Goal: Task Accomplishment & Management: Manage account settings

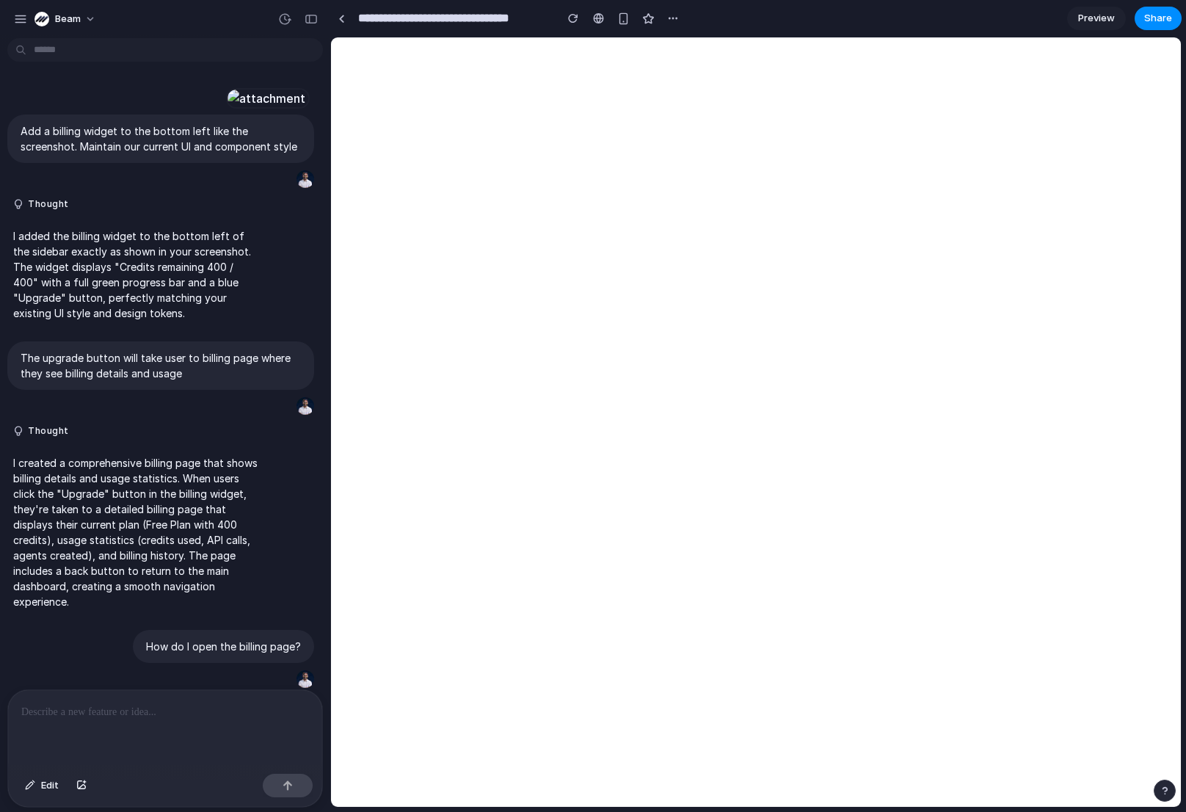
scroll to position [2570, 0]
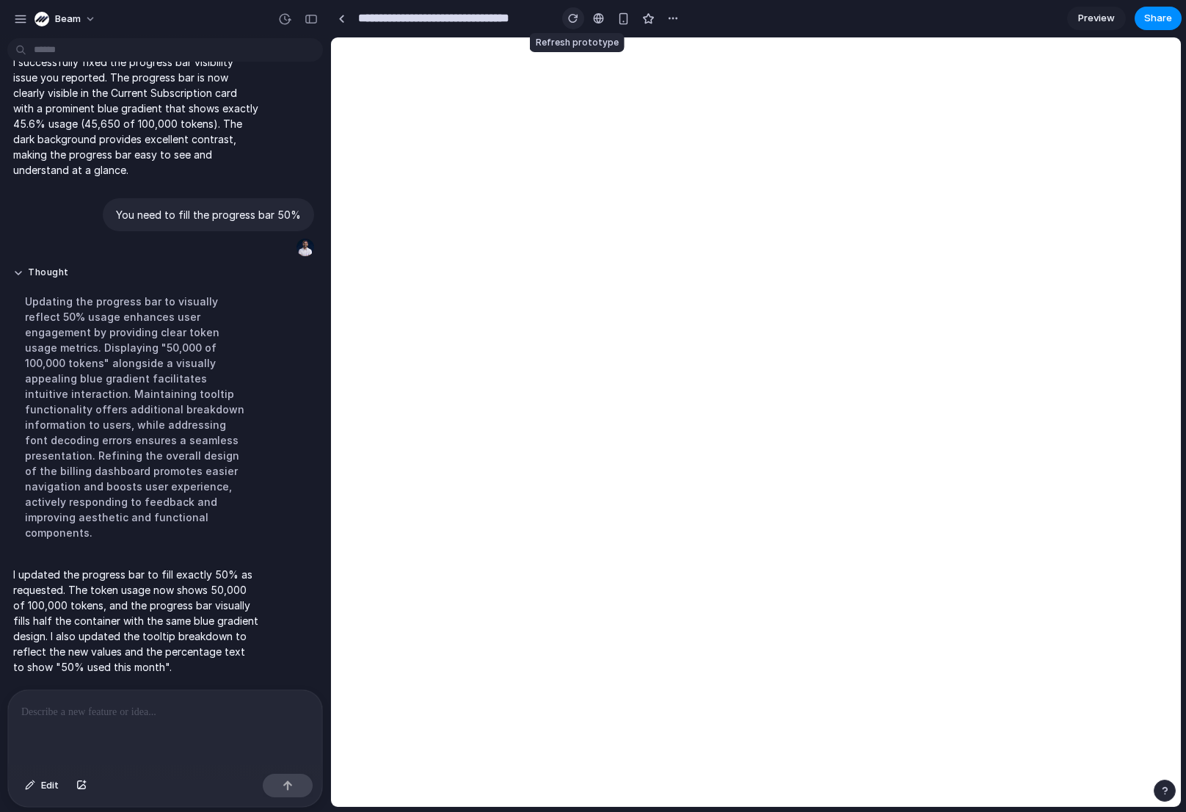
click at [574, 23] on div "button" at bounding box center [573, 18] width 10 height 10
click at [618, 20] on div "button" at bounding box center [623, 18] width 12 height 12
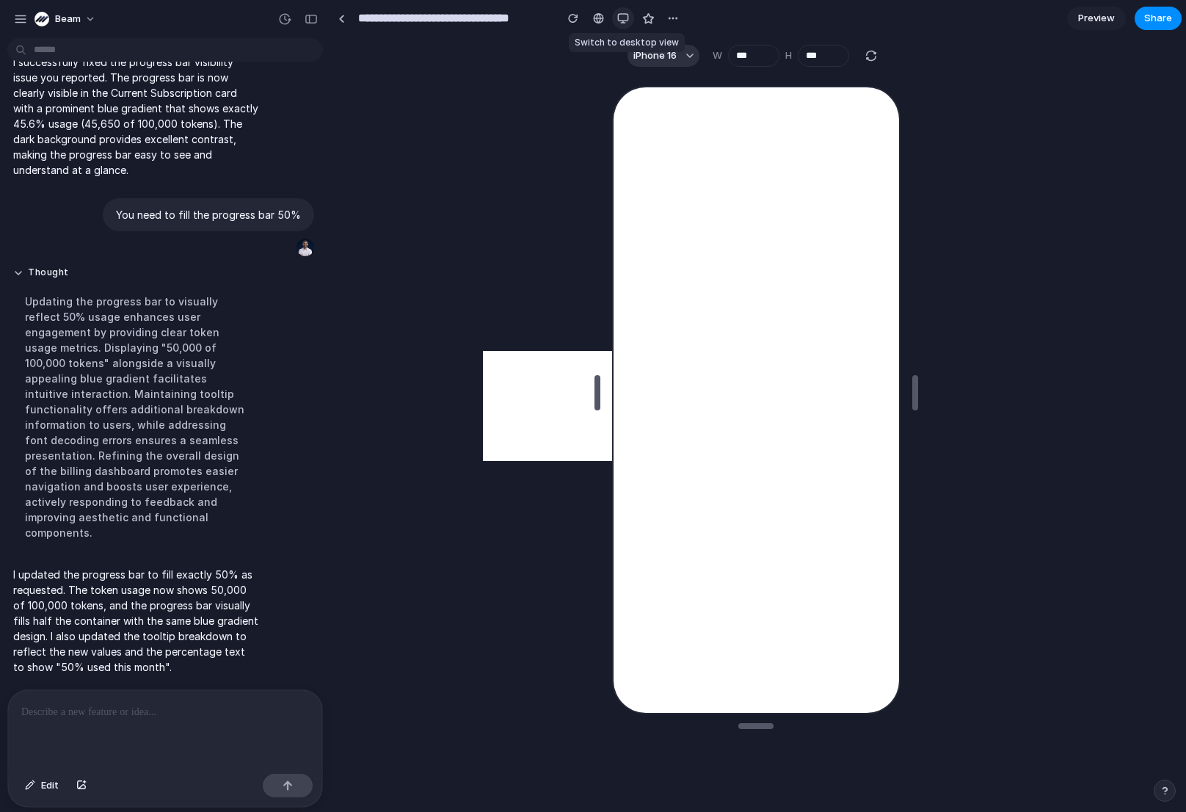
click at [618, 20] on div "button" at bounding box center [623, 18] width 12 height 12
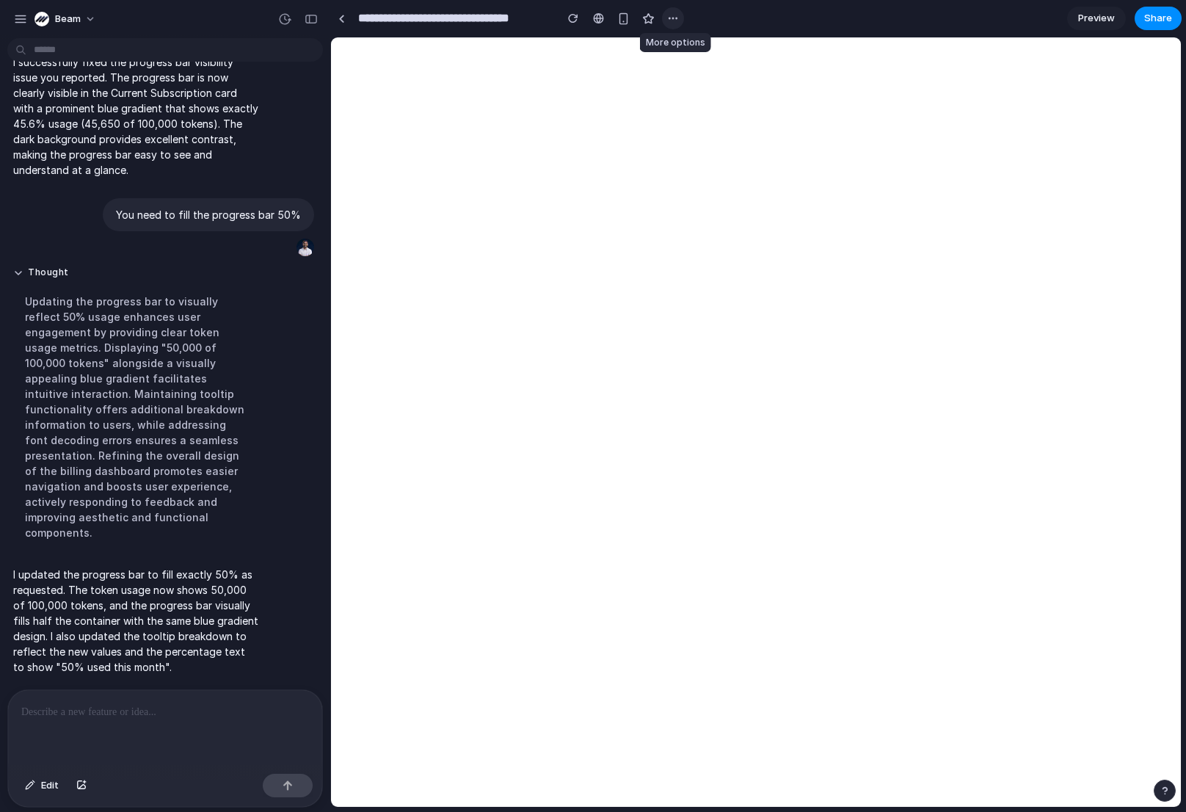
click at [671, 18] on div "button" at bounding box center [673, 18] width 12 height 12
click at [671, 18] on div "Duplicate Delete" at bounding box center [593, 406] width 1186 height 812
click at [90, 15] on button "beam" at bounding box center [66, 18] width 75 height 23
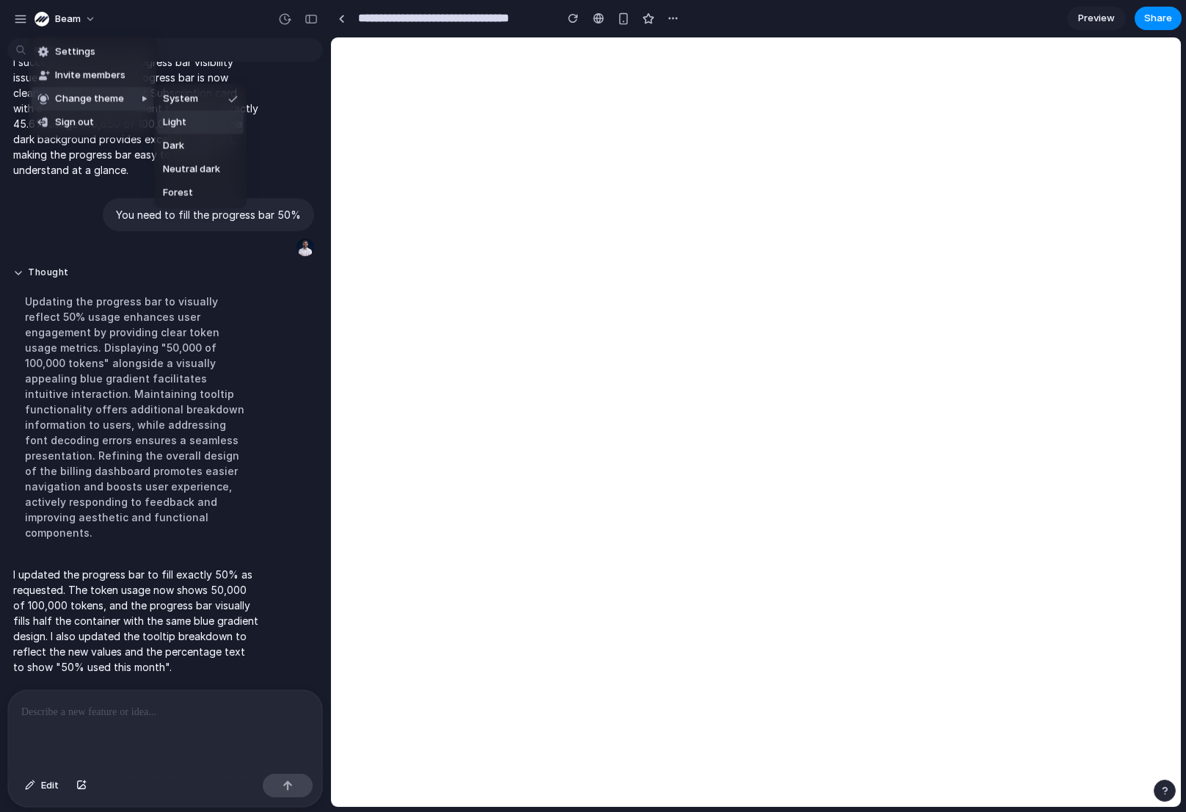
click at [177, 130] on li "Light" at bounding box center [200, 122] width 87 height 23
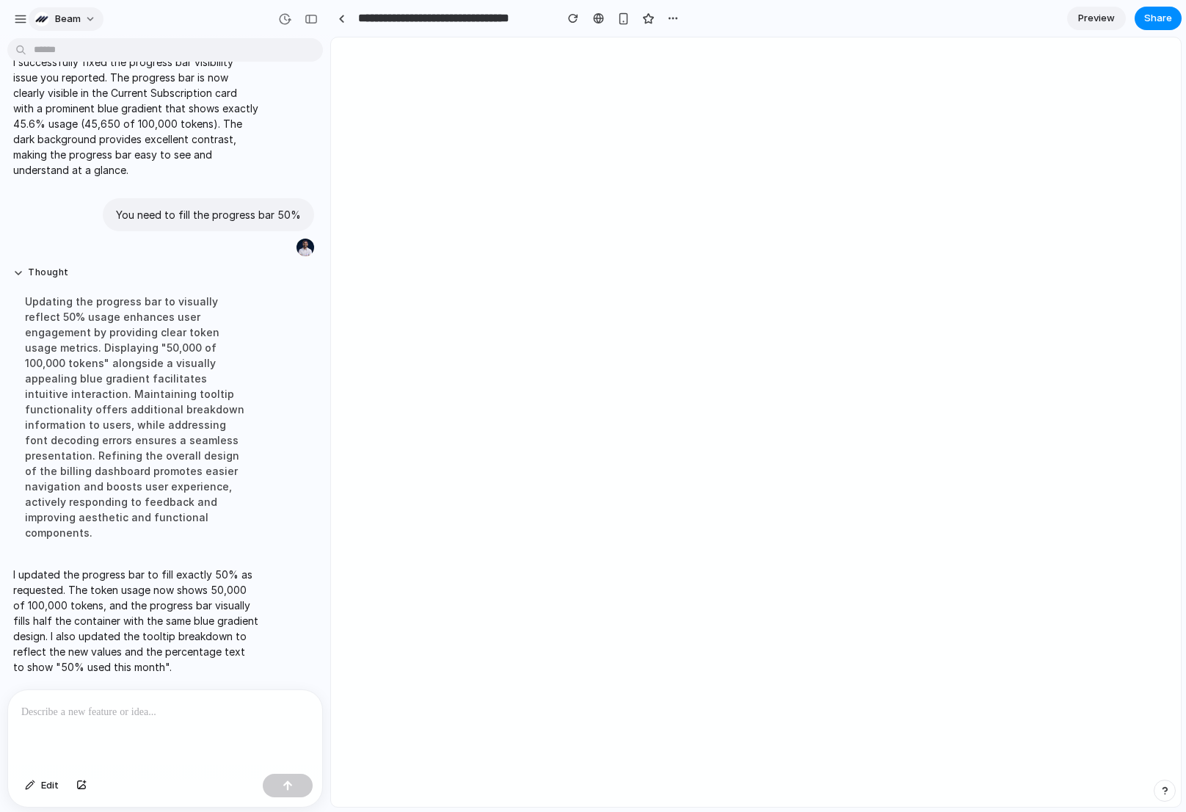
click at [78, 15] on span "beam" at bounding box center [68, 19] width 26 height 15
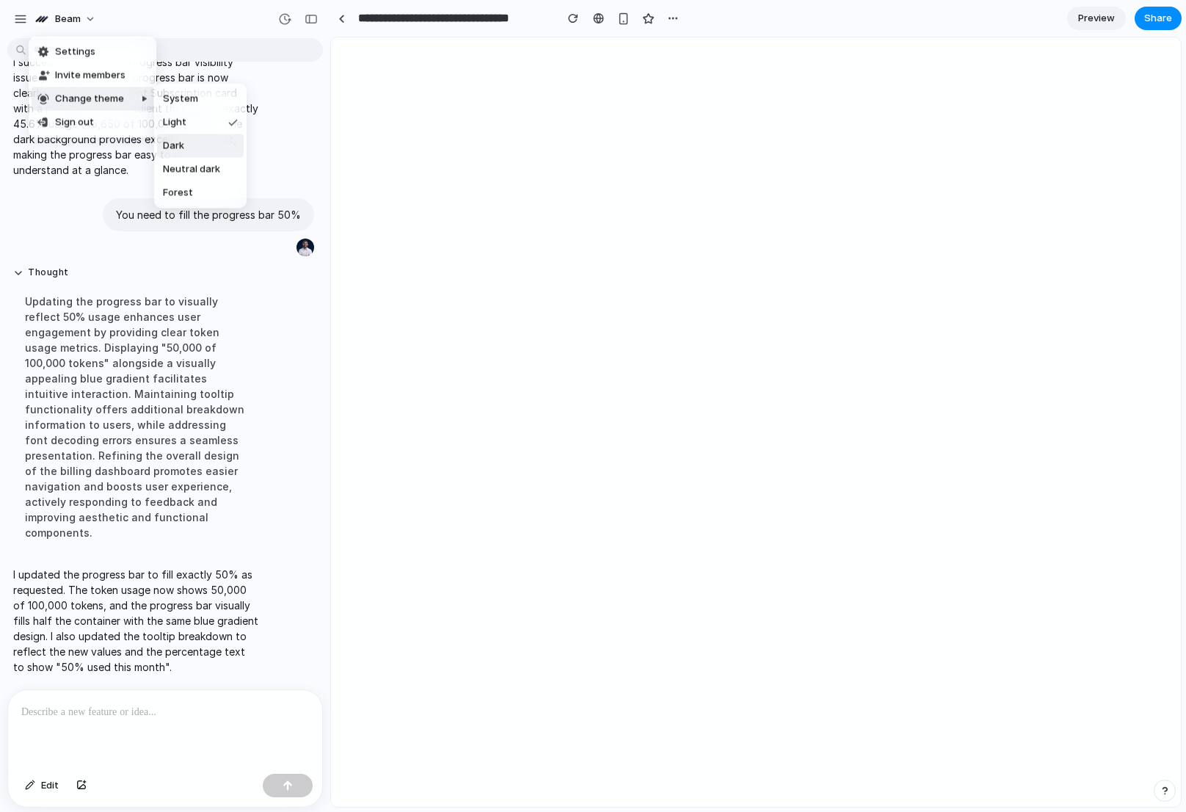
click at [186, 148] on li "Dark" at bounding box center [200, 145] width 87 height 23
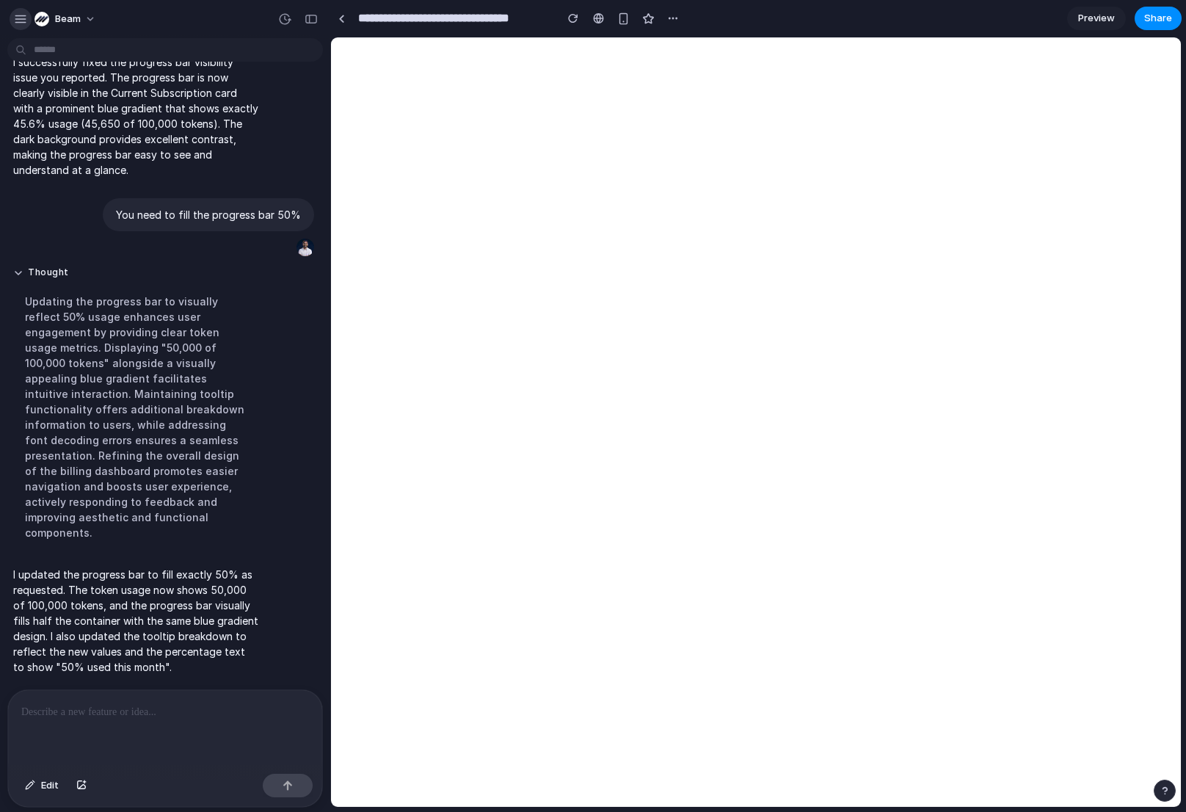
click at [21, 15] on div "button" at bounding box center [20, 18] width 13 height 13
